Goal: Information Seeking & Learning: Learn about a topic

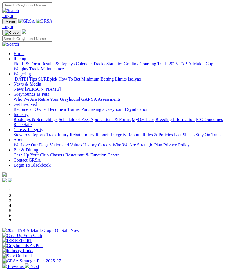
click at [5, 23] on img "Toggle navigation" at bounding box center [5, 23] width 0 height 0
click at [26, 58] on link "Racing" at bounding box center [20, 58] width 13 height 5
click at [53, 66] on link "Results & Replays" at bounding box center [57, 63] width 33 height 5
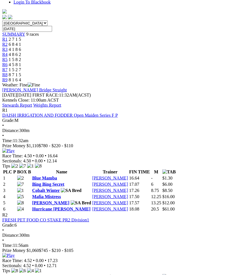
scroll to position [174, 0]
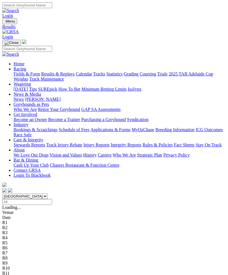
click at [48, 194] on select "[GEOGRAPHIC_DATA] [GEOGRAPHIC_DATA] [GEOGRAPHIC_DATA] [GEOGRAPHIC_DATA] [GEOGRA…" at bounding box center [24, 196] width 45 height 5
select select "[GEOGRAPHIC_DATA]"
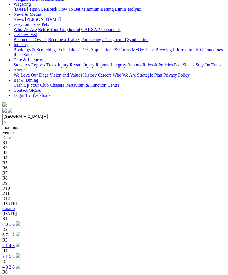
scroll to position [80, 0]
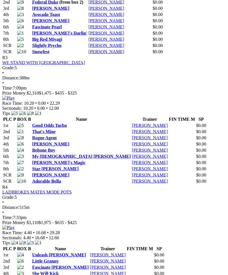
scroll to position [495, 0]
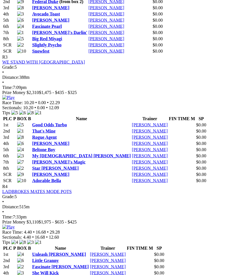
click at [53, 252] on link "Unleash [PERSON_NAME]" at bounding box center [59, 254] width 54 height 5
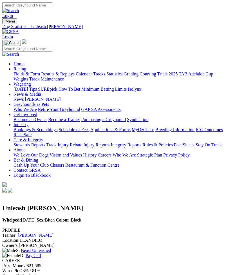
click at [41, 253] on link "Pay Call" at bounding box center [33, 255] width 15 height 5
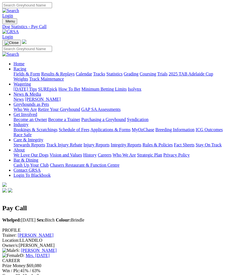
click at [21, 248] on link "Moreira" at bounding box center [39, 250] width 36 height 5
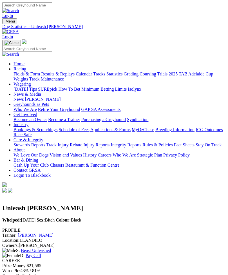
click at [28, 248] on link "Beast Unleashed" at bounding box center [36, 250] width 30 height 5
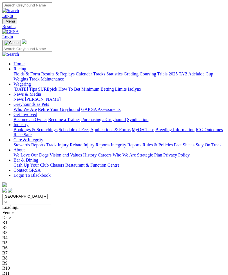
click at [48, 194] on select "[GEOGRAPHIC_DATA] [GEOGRAPHIC_DATA] [GEOGRAPHIC_DATA] [GEOGRAPHIC_DATA] [GEOGRA…" at bounding box center [24, 196] width 45 height 5
select select "QLD"
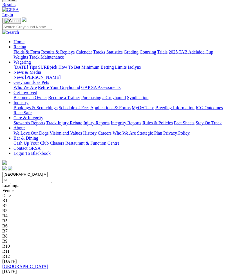
scroll to position [34, 0]
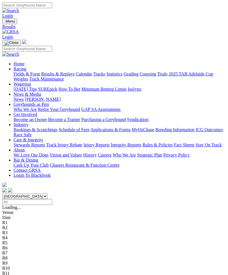
click at [48, 194] on select "[GEOGRAPHIC_DATA] [GEOGRAPHIC_DATA] [GEOGRAPHIC_DATA] [GEOGRAPHIC_DATA] [GEOGRA…" at bounding box center [24, 196] width 45 height 5
select select "TAS"
click at [48, 194] on select "South Australia New South Wales Northern Territory Queensland Tasmania Victoria…" at bounding box center [24, 196] width 45 height 5
select select "VIC"
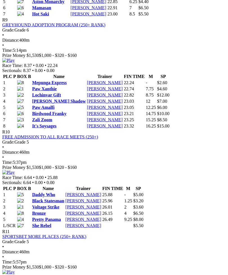
scroll to position [1107, 0]
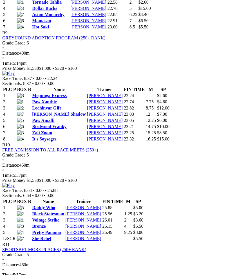
click at [59, 98] on link "Mepunga Express" at bounding box center [49, 95] width 35 height 5
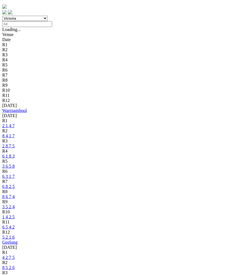
scroll to position [196, 0]
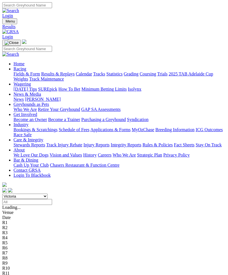
click at [48, 194] on select "South Australia New South Wales Northern Territory Queensland Tasmania Victoria…" at bounding box center [24, 196] width 45 height 5
select select "WA"
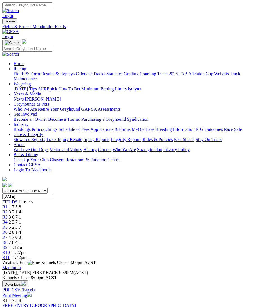
scroll to position [1, 0]
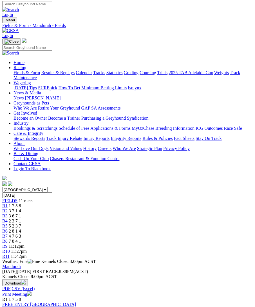
click at [8, 204] on link "R1" at bounding box center [4, 206] width 5 height 5
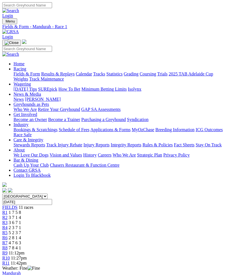
click at [8, 215] on span "R2" at bounding box center [4, 217] width 5 height 5
click at [8, 225] on span "R4" at bounding box center [4, 227] width 5 height 5
click at [8, 240] on span "R7" at bounding box center [4, 242] width 5 height 5
click at [8, 245] on span "R8" at bounding box center [4, 247] width 5 height 5
click at [8, 250] on link "R9" at bounding box center [4, 252] width 5 height 5
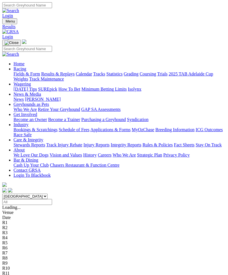
click at [48, 194] on select "[GEOGRAPHIC_DATA] [GEOGRAPHIC_DATA] [GEOGRAPHIC_DATA] [GEOGRAPHIC_DATA] [GEOGRA…" at bounding box center [24, 196] width 45 height 5
select select "SA"
